Goal: Transaction & Acquisition: Obtain resource

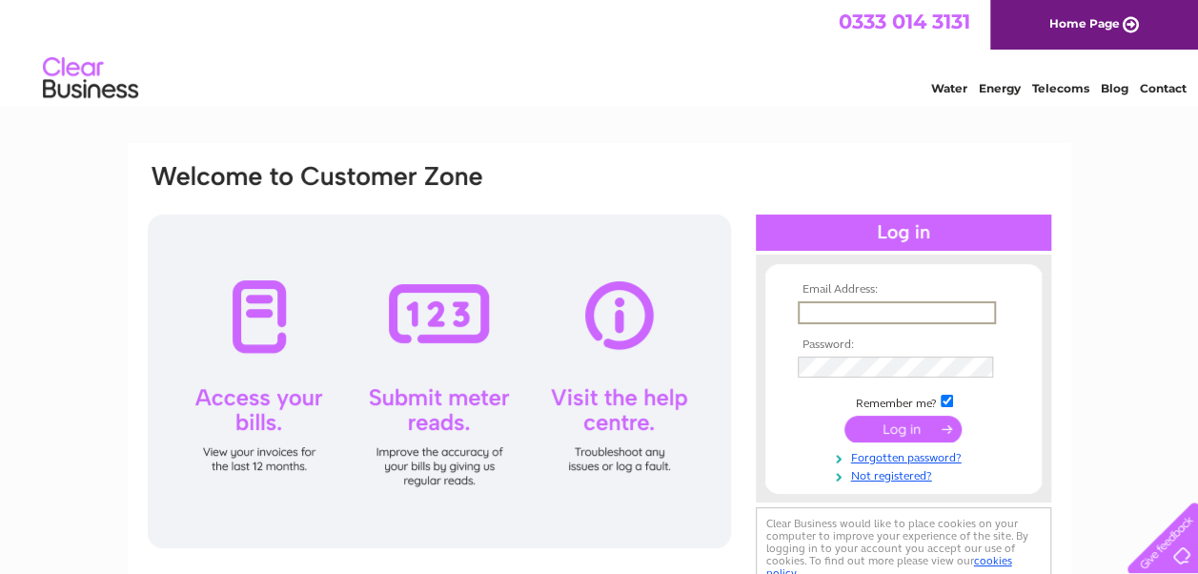
click at [857, 310] on input "text" at bounding box center [896, 312] width 198 height 23
type input "tony@hamiltongrays.com"
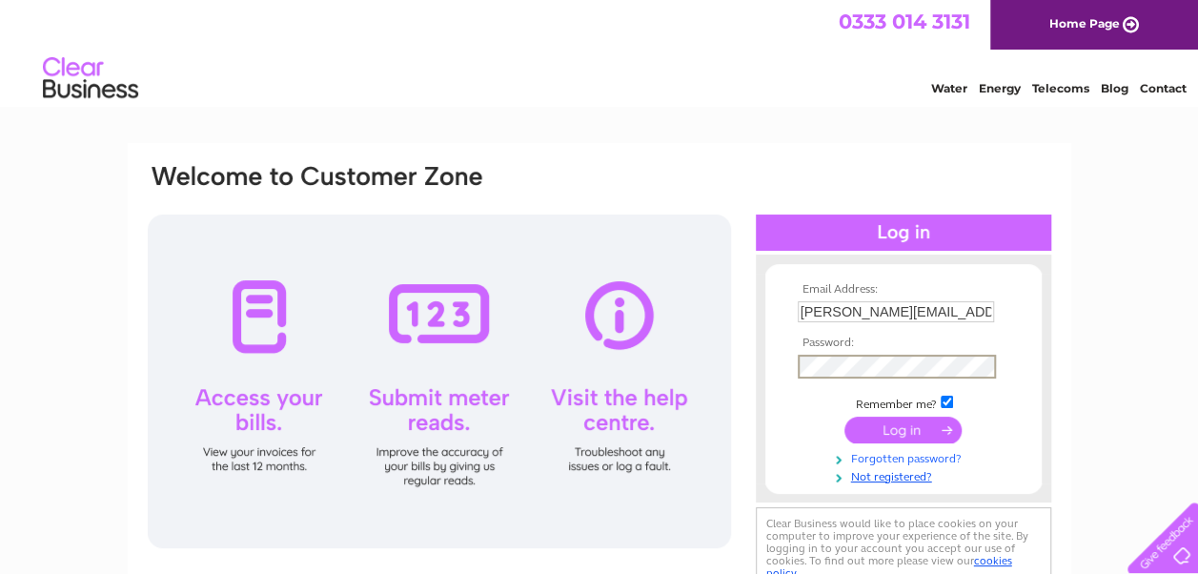
click at [882, 454] on link "Forgotten password?" at bounding box center [905, 457] width 216 height 18
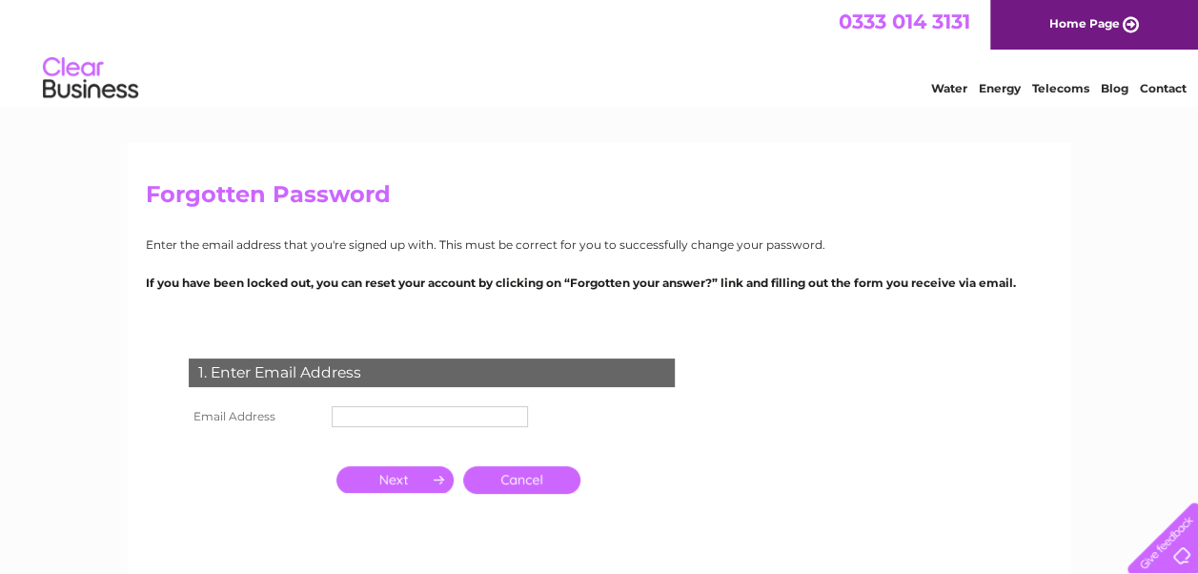
click at [509, 412] on input "text" at bounding box center [430, 416] width 196 height 21
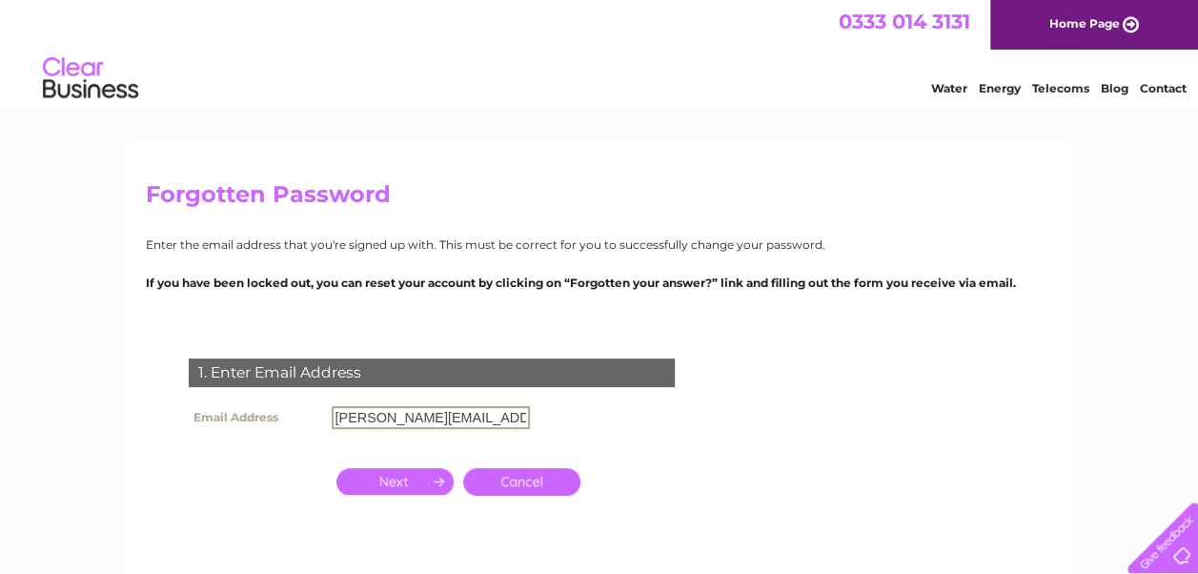
click at [426, 479] on input "button" at bounding box center [394, 481] width 117 height 27
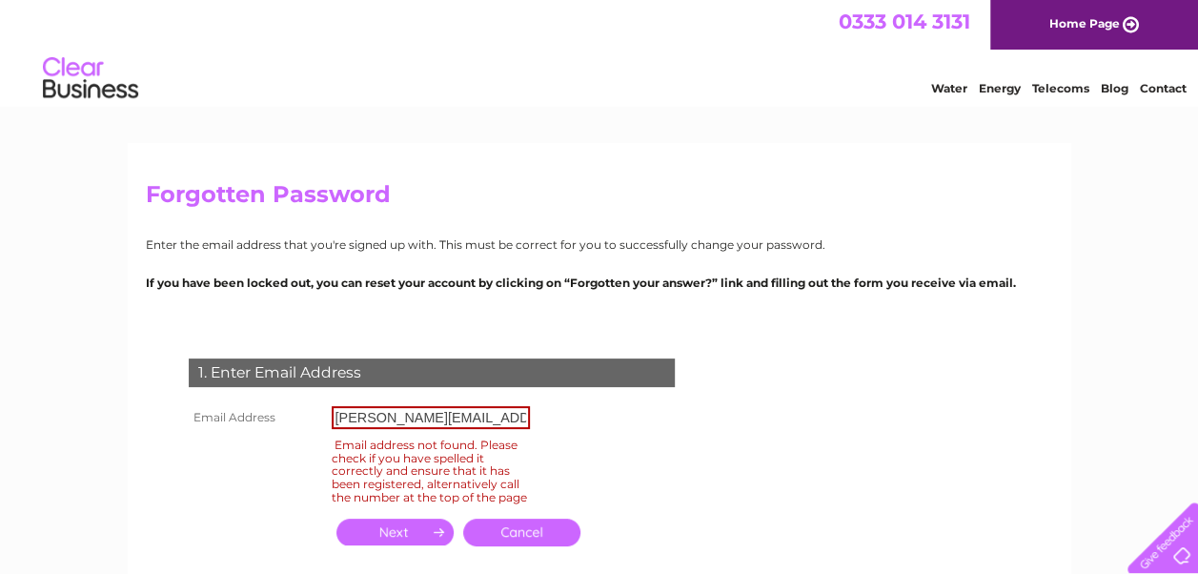
click at [512, 414] on input "tony@hamiltongrays.com" at bounding box center [431, 417] width 198 height 23
click at [361, 419] on input "tony@hamiltongrays.com" at bounding box center [431, 417] width 198 height 23
click at [388, 541] on input "button" at bounding box center [394, 531] width 117 height 27
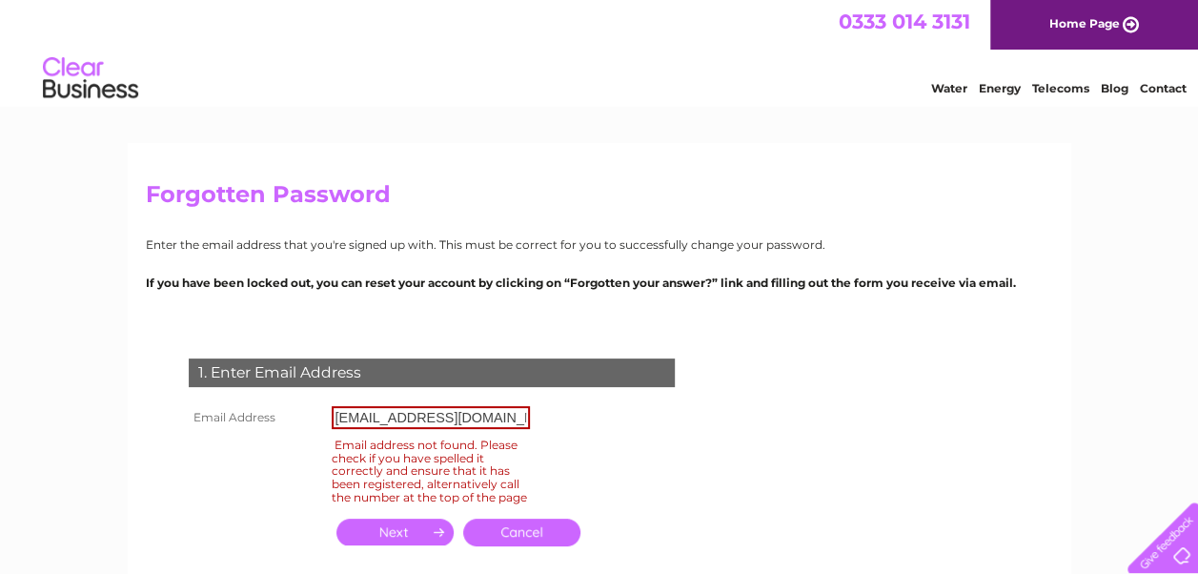
click at [366, 419] on input "sales@hamiltongrays.com" at bounding box center [431, 417] width 198 height 23
type input "jaysingh@hamiltongrays.com"
click at [392, 540] on input "button" at bounding box center [394, 531] width 117 height 27
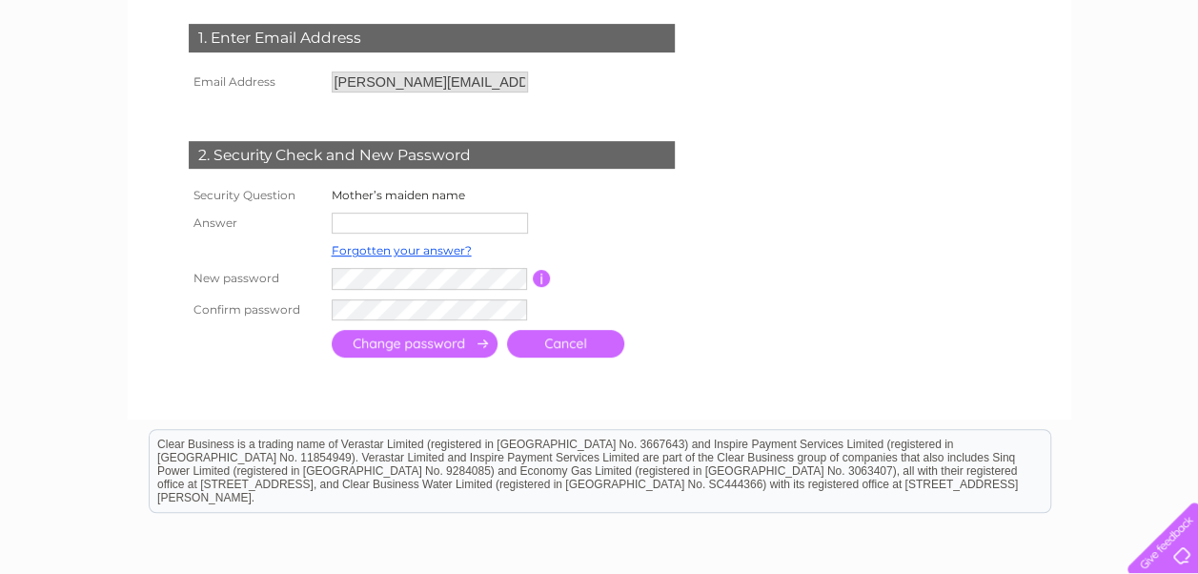
scroll to position [331, 0]
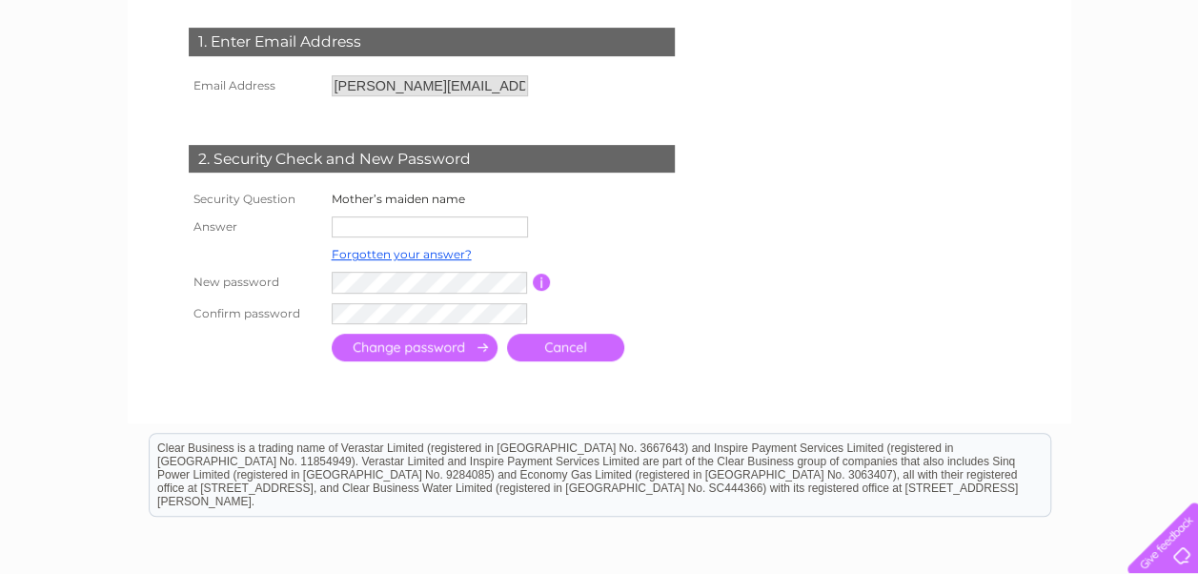
click at [445, 219] on input "text" at bounding box center [430, 226] width 196 height 21
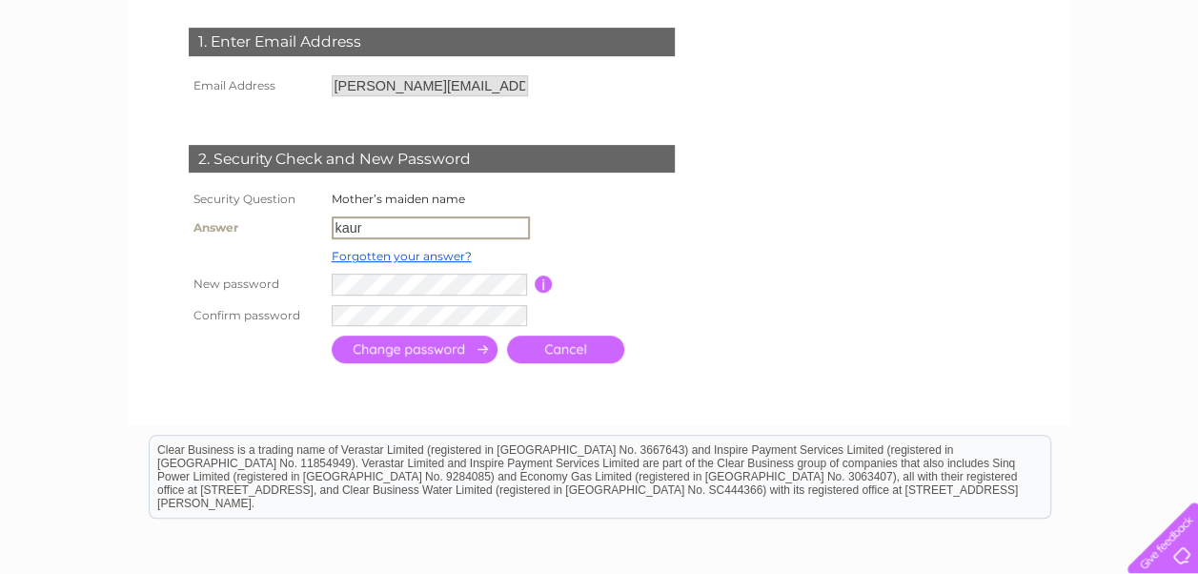
type input "kaur"
click at [414, 349] on input "submit" at bounding box center [415, 350] width 166 height 28
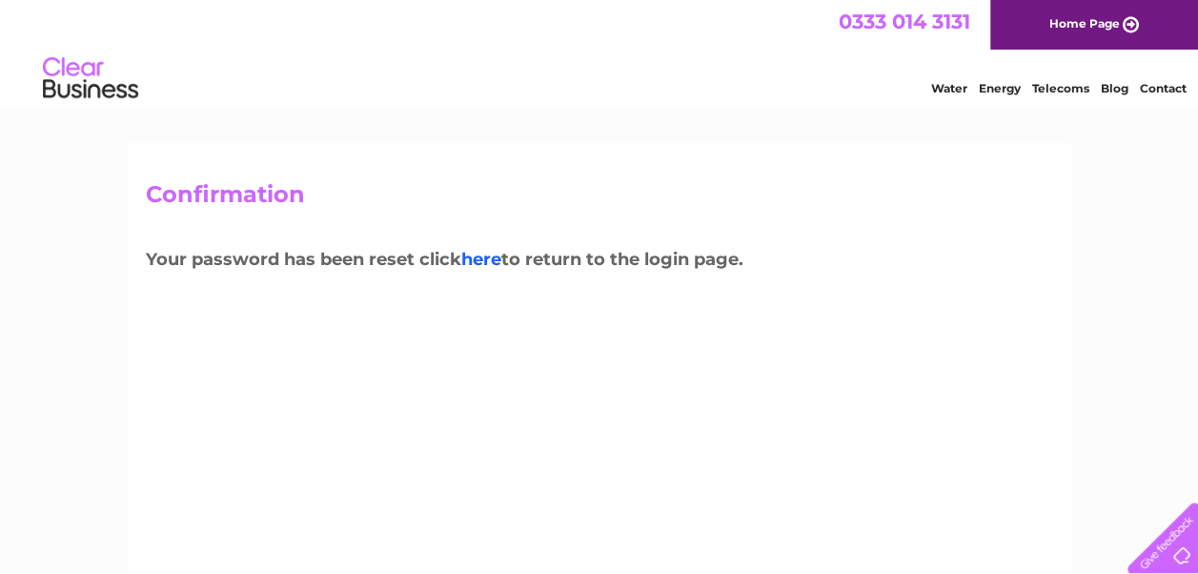
click at [479, 255] on link "here" at bounding box center [481, 259] width 40 height 21
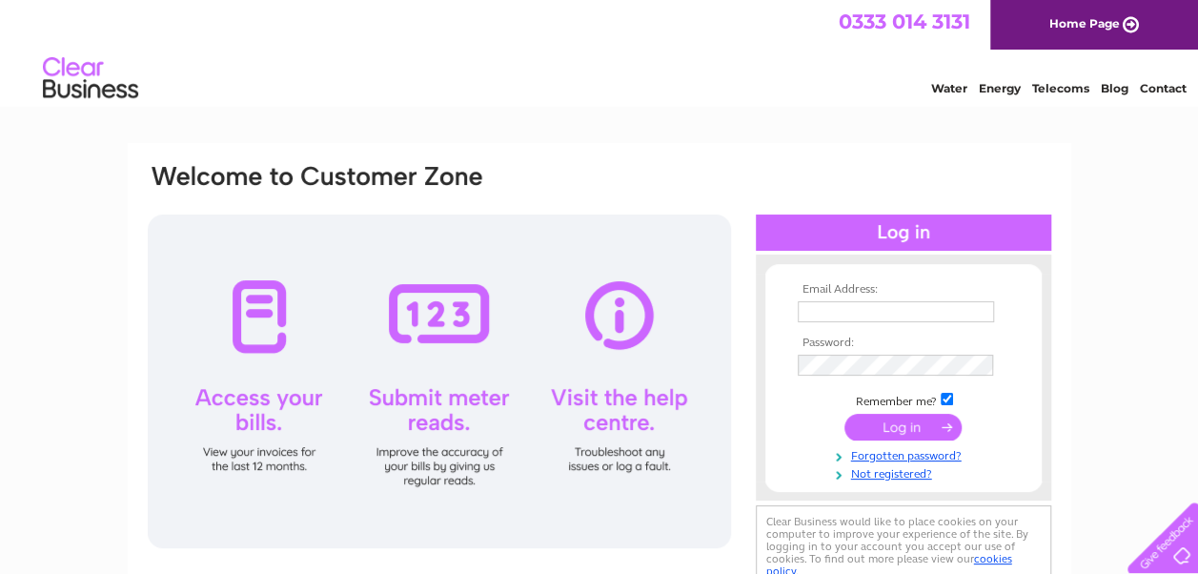
type input "[PERSON_NAME][EMAIL_ADDRESS][DOMAIN_NAME]"
click at [877, 417] on input "submit" at bounding box center [902, 427] width 117 height 27
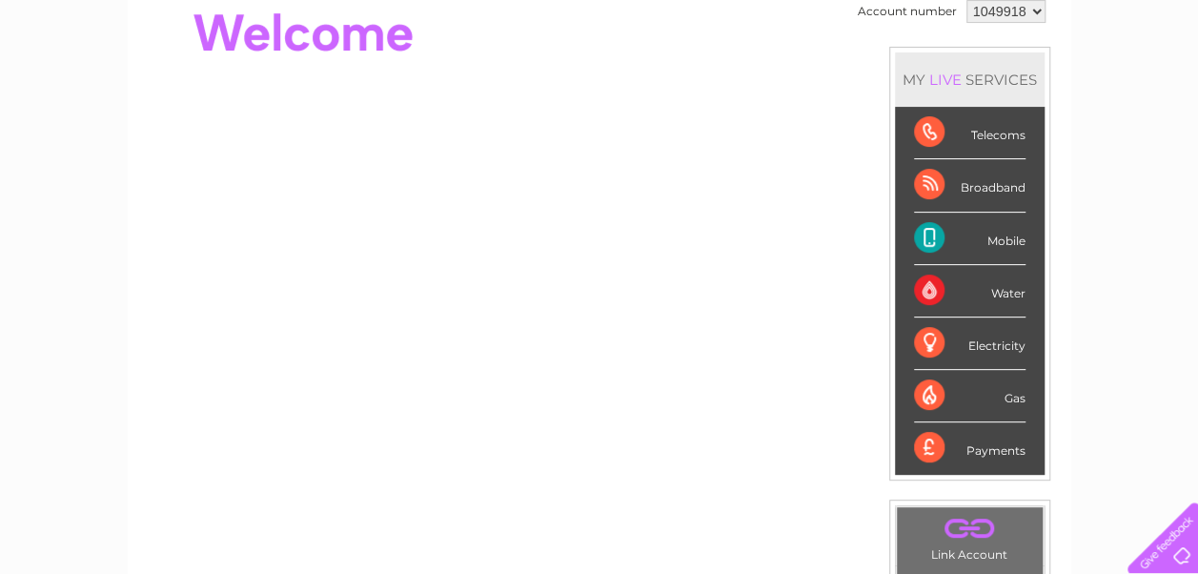
scroll to position [206, 0]
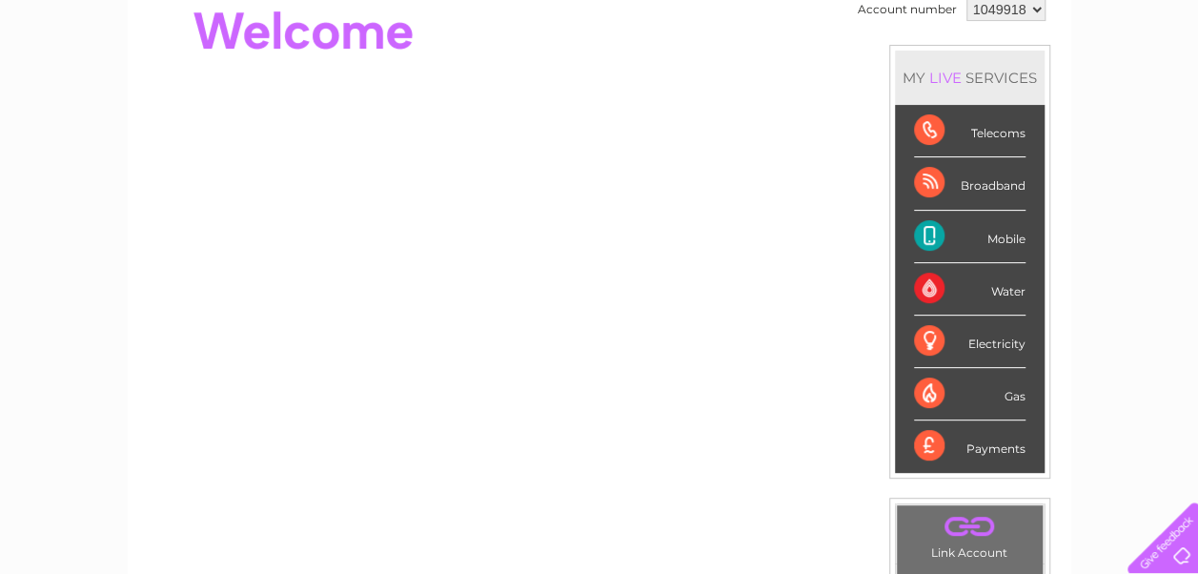
click at [987, 442] on div "Payments" at bounding box center [969, 445] width 111 height 51
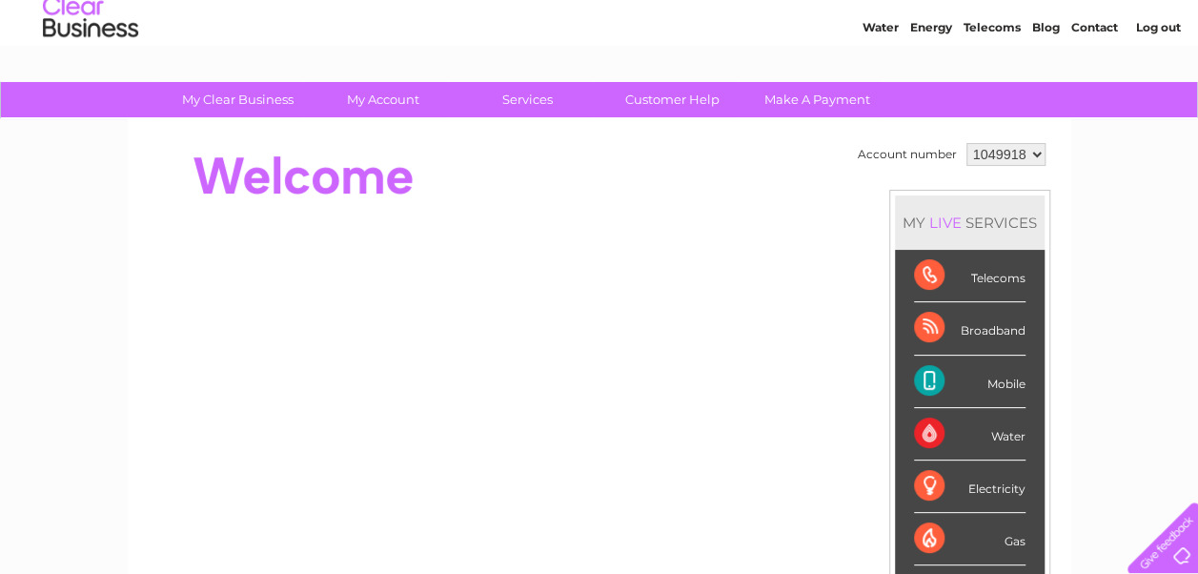
scroll to position [0, 0]
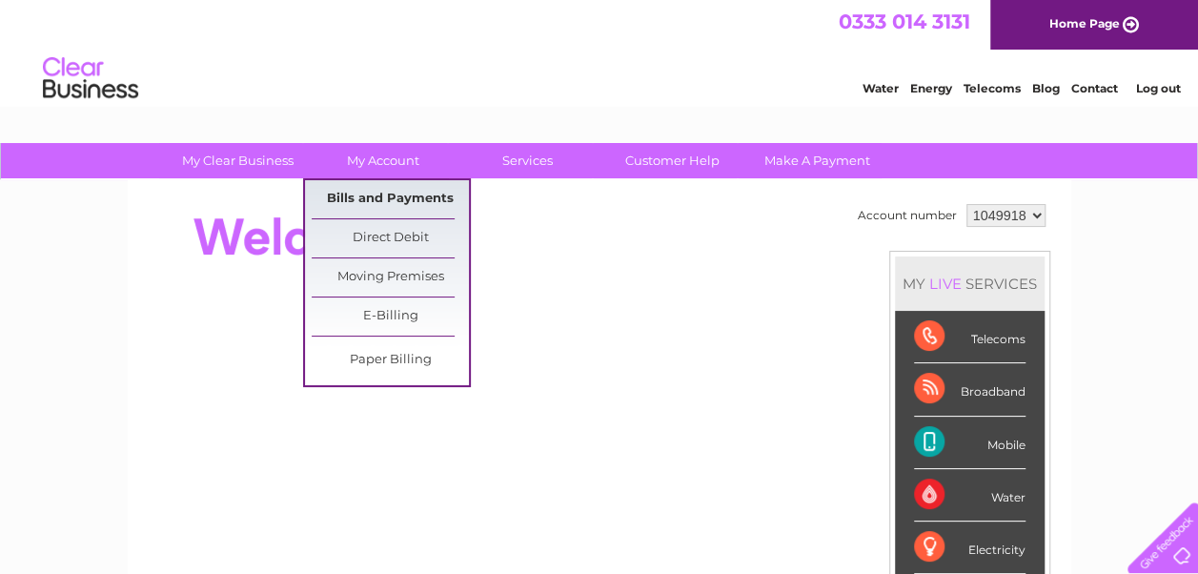
click at [408, 180] on link "Bills and Payments" at bounding box center [390, 199] width 157 height 38
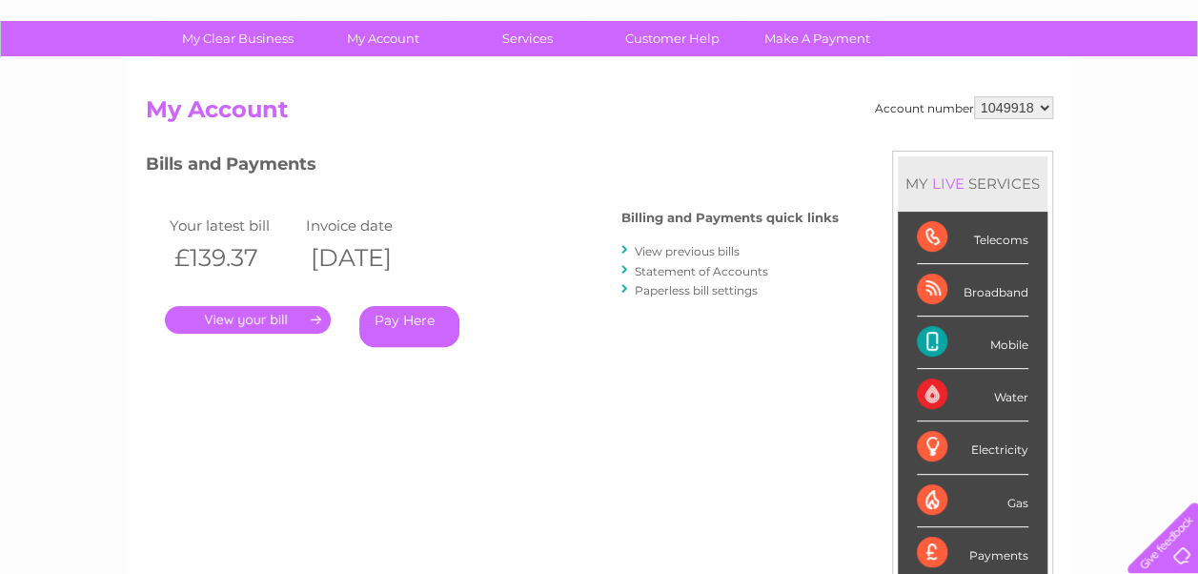
scroll to position [127, 0]
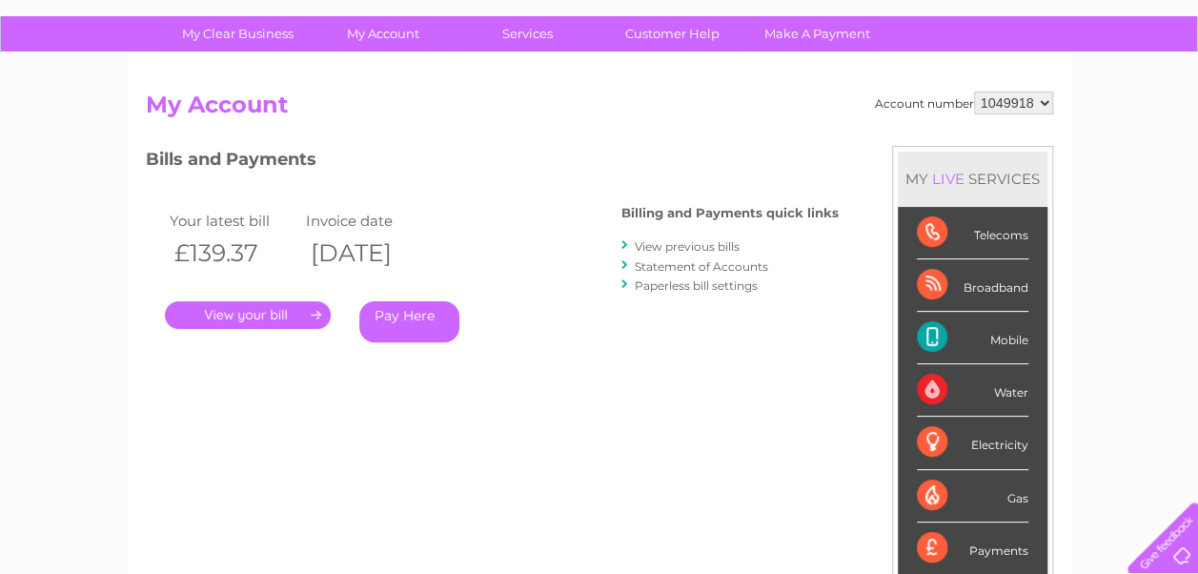
click at [641, 246] on link "View previous bills" at bounding box center [687, 246] width 105 height 14
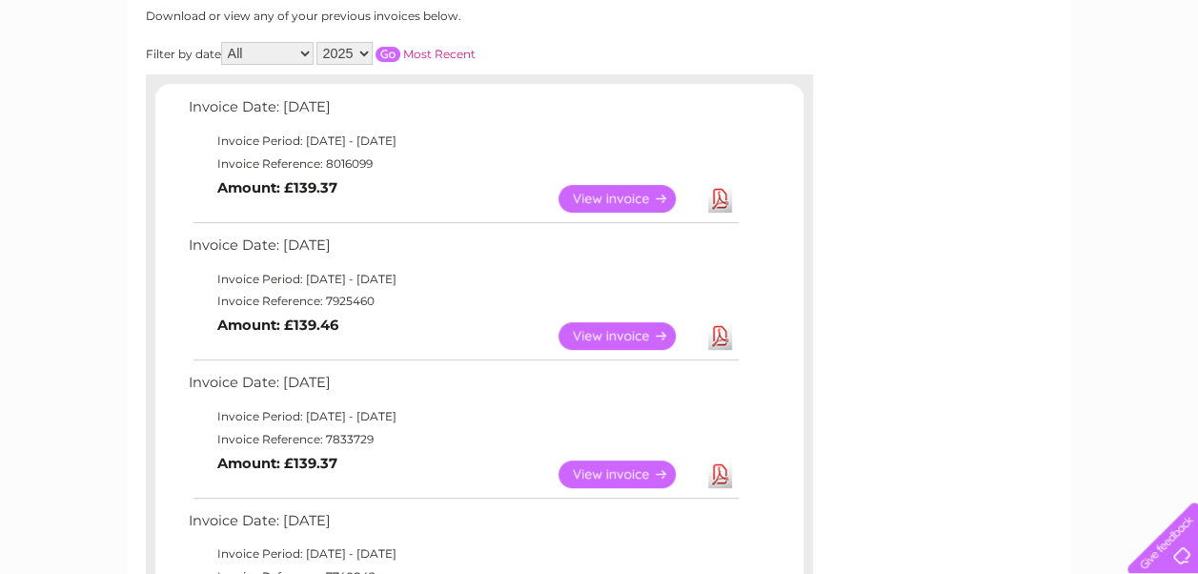
scroll to position [333, 0]
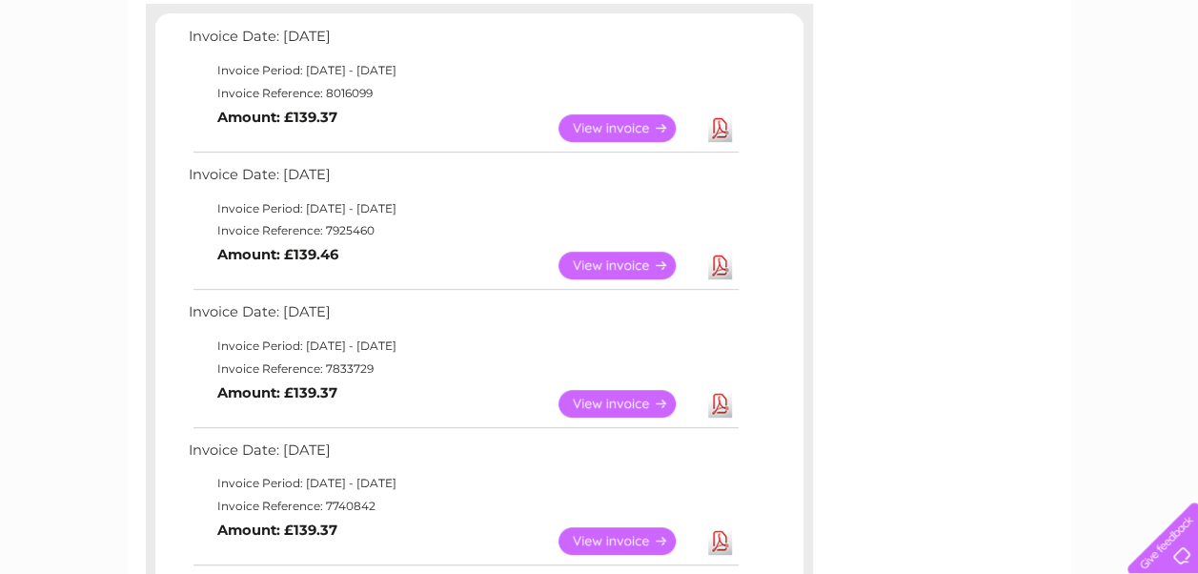
click at [620, 393] on link "View" at bounding box center [628, 404] width 140 height 28
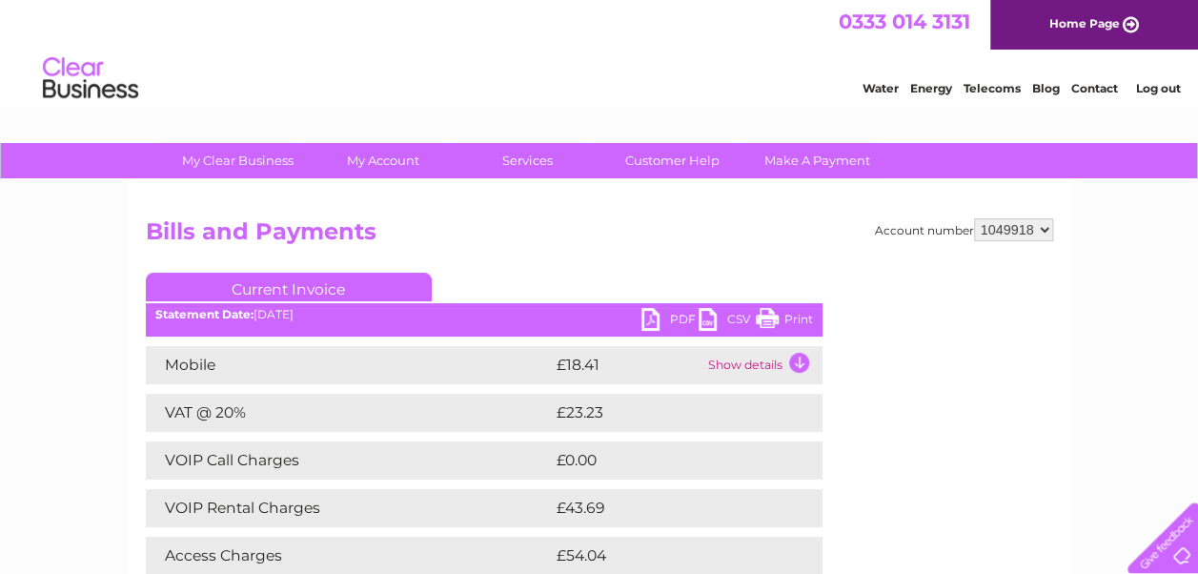
click at [648, 329] on link "PDF" at bounding box center [669, 322] width 57 height 28
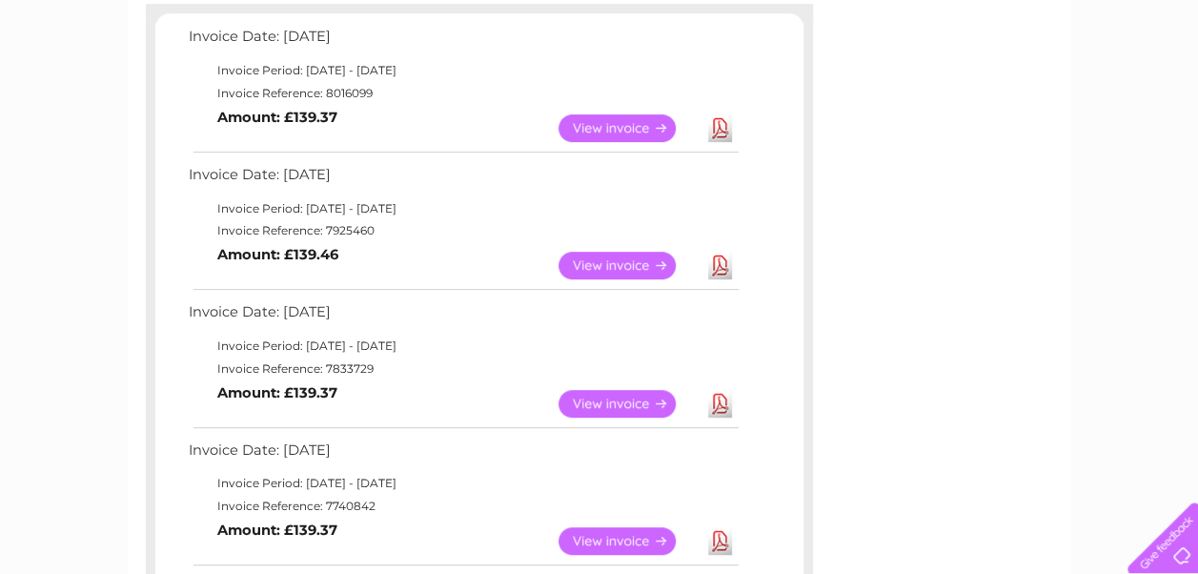
click at [582, 267] on link "View" at bounding box center [628, 266] width 140 height 28
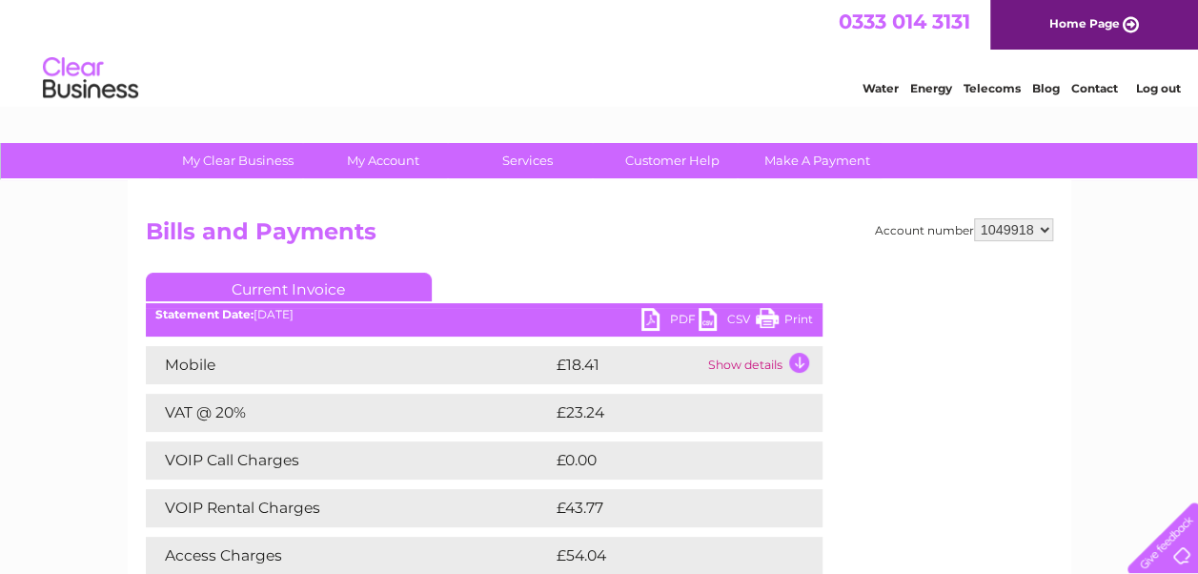
click at [654, 318] on link "PDF" at bounding box center [669, 322] width 57 height 28
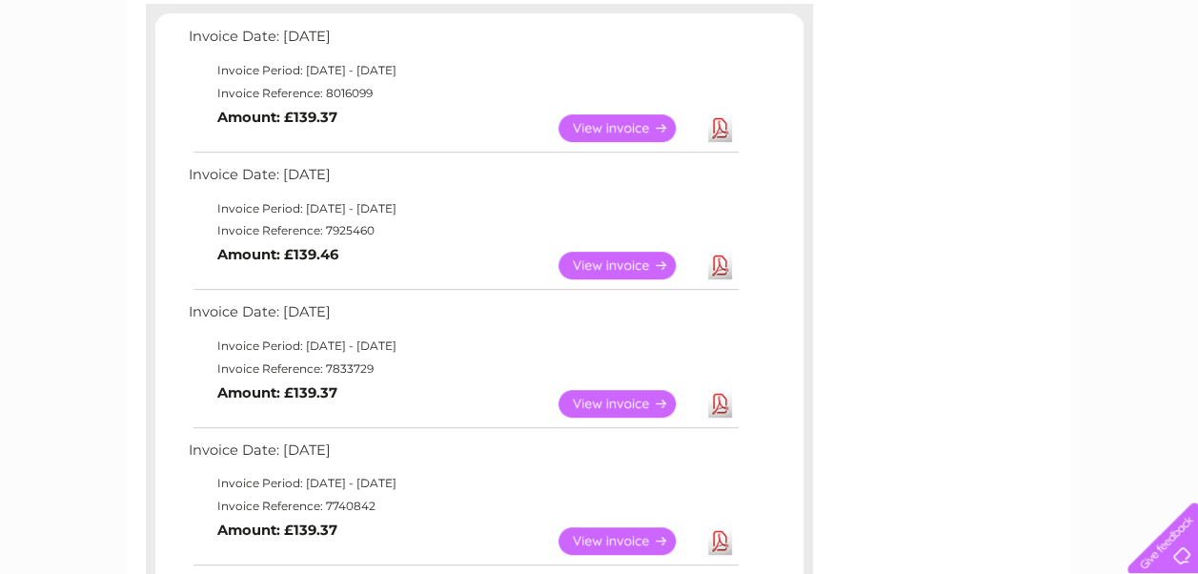
click at [569, 136] on link "View" at bounding box center [628, 128] width 140 height 28
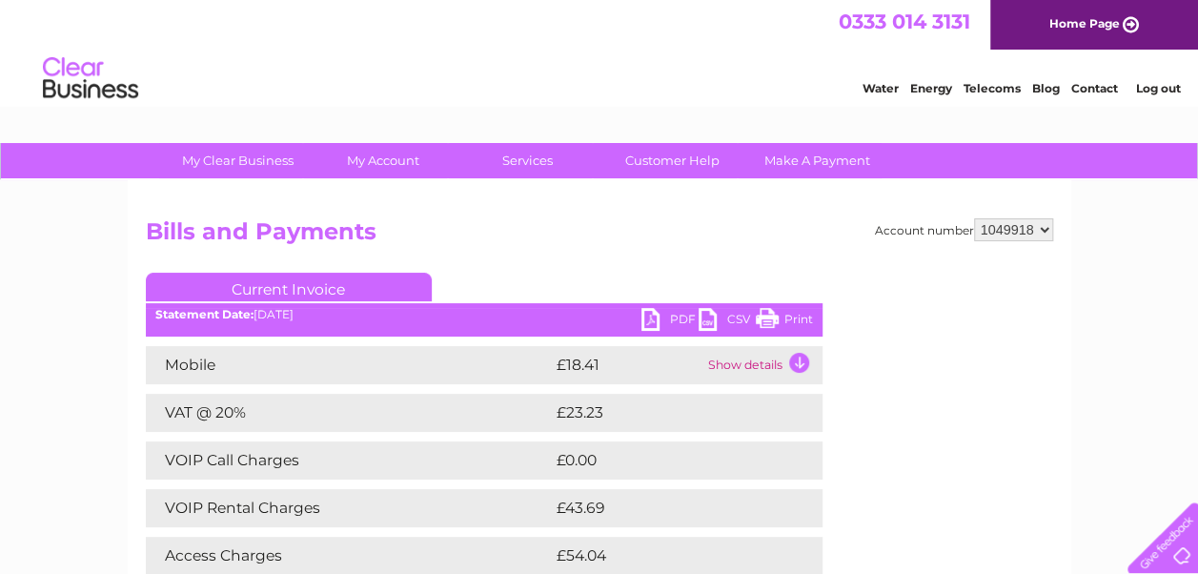
click at [661, 318] on link "PDF" at bounding box center [669, 322] width 57 height 28
